Goal: Transaction & Acquisition: Subscribe to service/newsletter

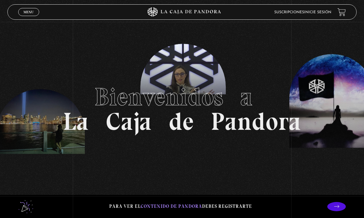
click at [28, 11] on span "Menu" at bounding box center [28, 12] width 10 height 4
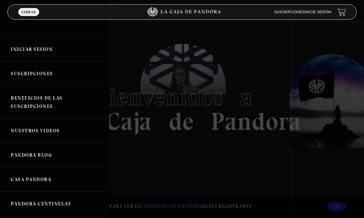
click at [19, 49] on link "Iniciar Sesión" at bounding box center [54, 49] width 109 height 24
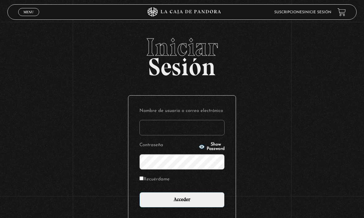
type input "folivaresmora@yahoo.com"
click at [182, 203] on input "Acceder" at bounding box center [181, 199] width 85 height 15
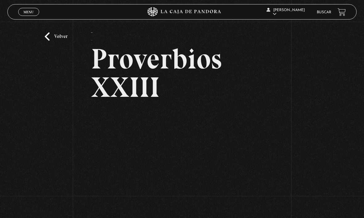
scroll to position [10, 0]
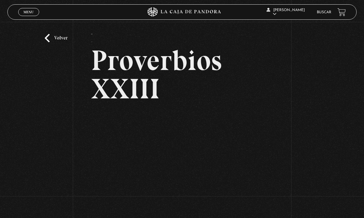
click at [53, 40] on link "Volver" at bounding box center [56, 38] width 23 height 8
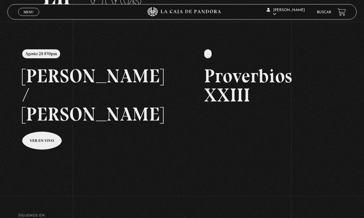
scroll to position [54, 0]
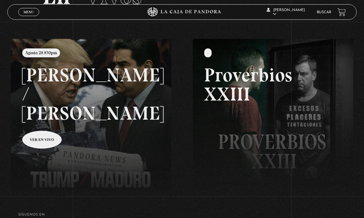
click at [42, 124] on link at bounding box center [193, 148] width 364 height 218
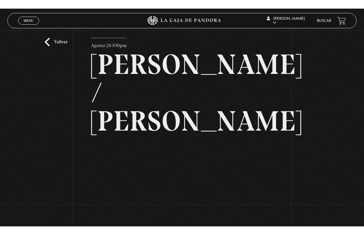
scroll to position [7, 0]
